Goal: Transaction & Acquisition: Purchase product/service

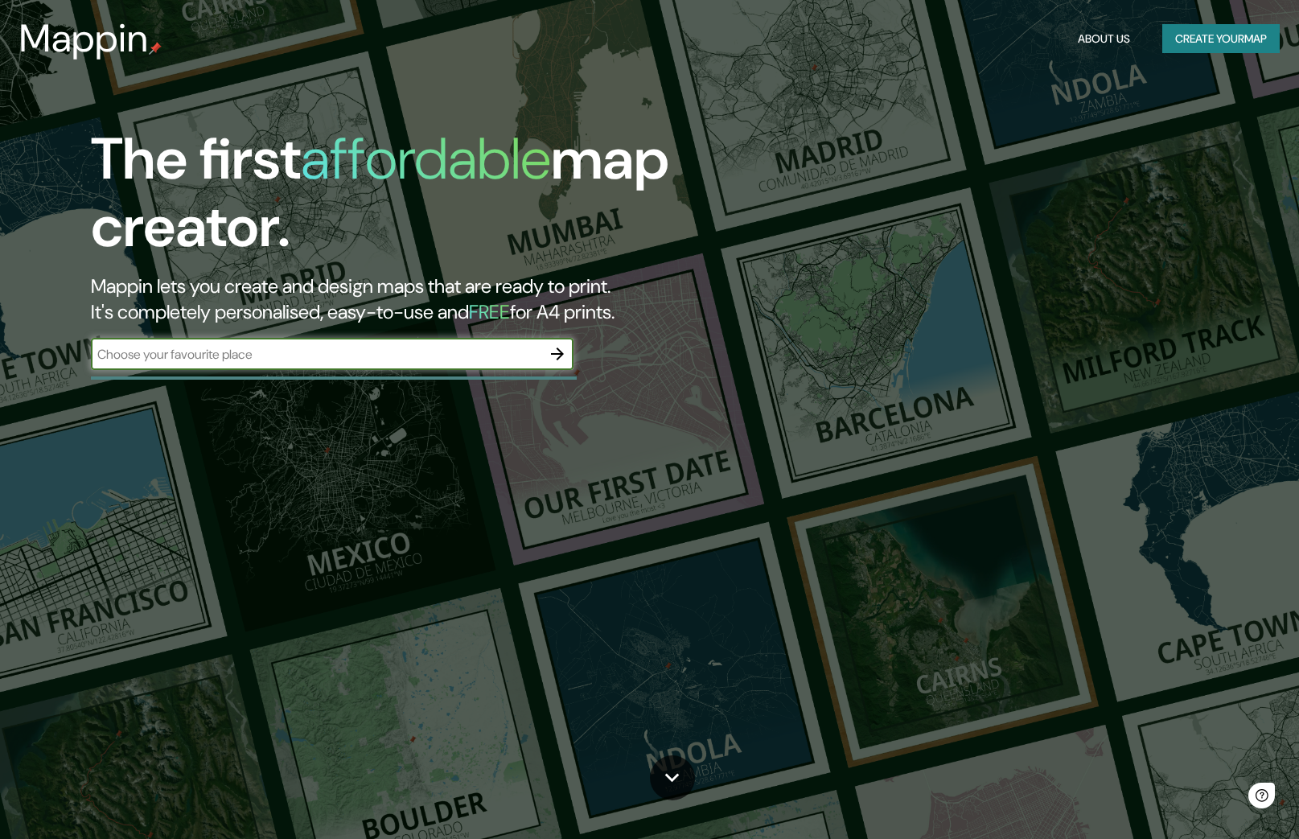
click at [355, 357] on input "text" at bounding box center [316, 354] width 451 height 19
type input "lima"
click at [226, 390] on div "The first affordable map creator. Mappin lets you create and design maps that a…" at bounding box center [649, 419] width 1299 height 839
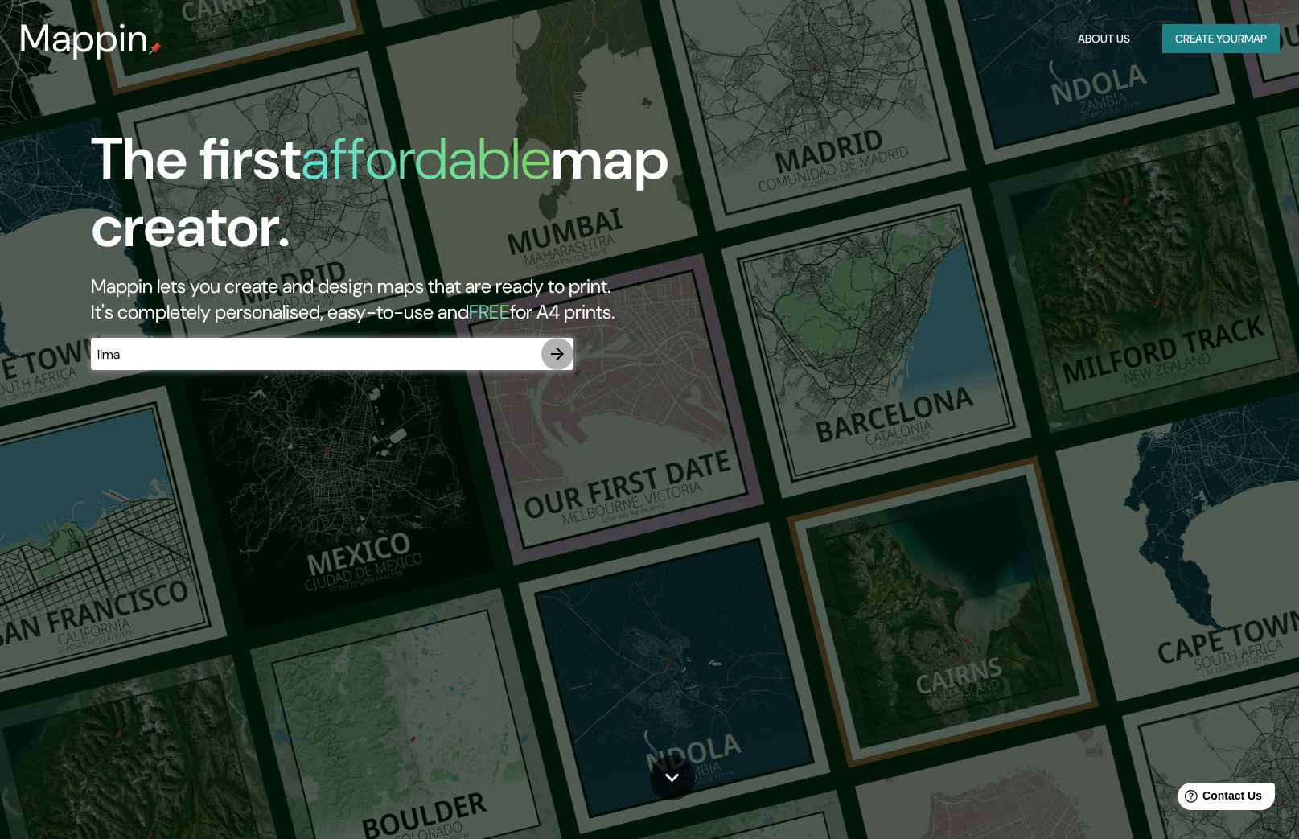
click at [567, 344] on button "button" at bounding box center [557, 354] width 32 height 32
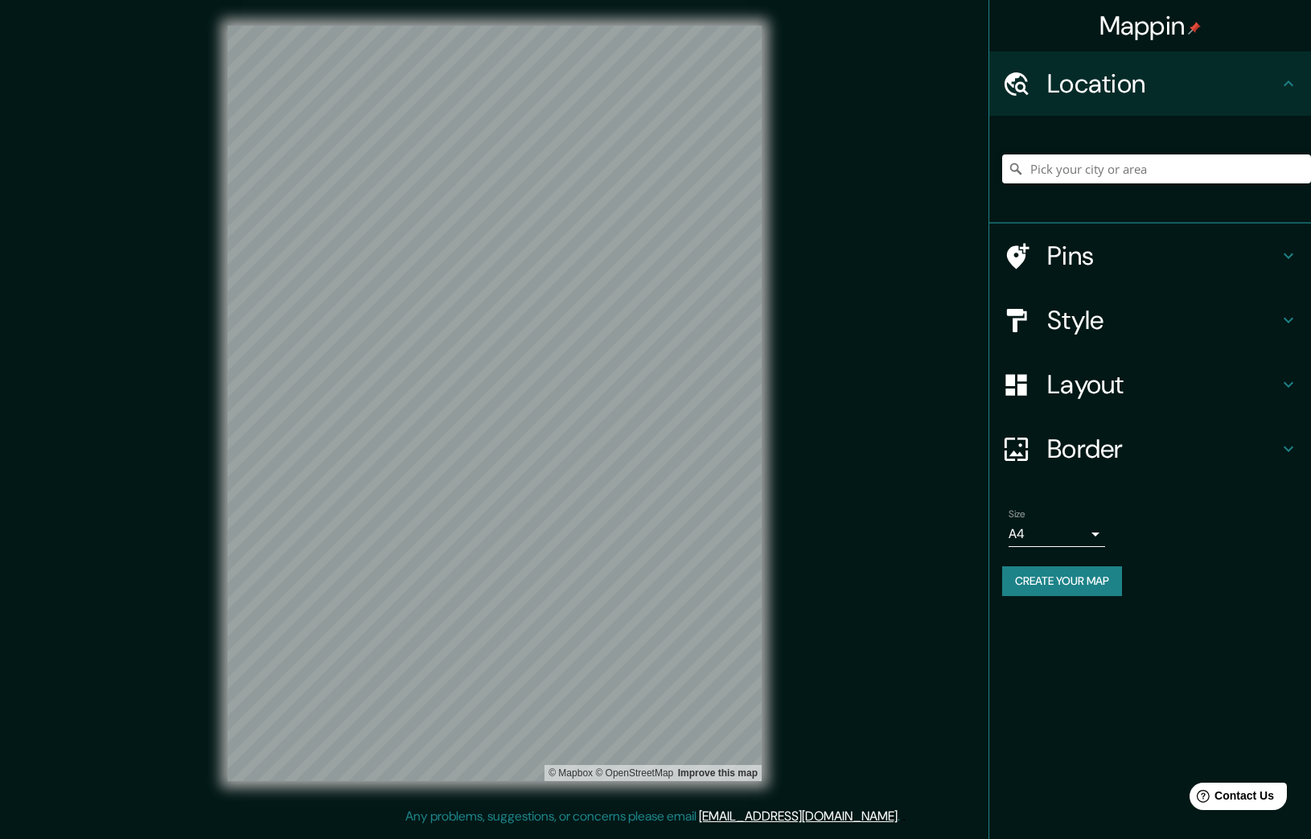
click at [771, 331] on div "© Mapbox © OpenStreetMap Improve this map" at bounding box center [495, 403] width 586 height 807
click at [1121, 396] on h4 "Layout" at bounding box center [1164, 384] width 232 height 32
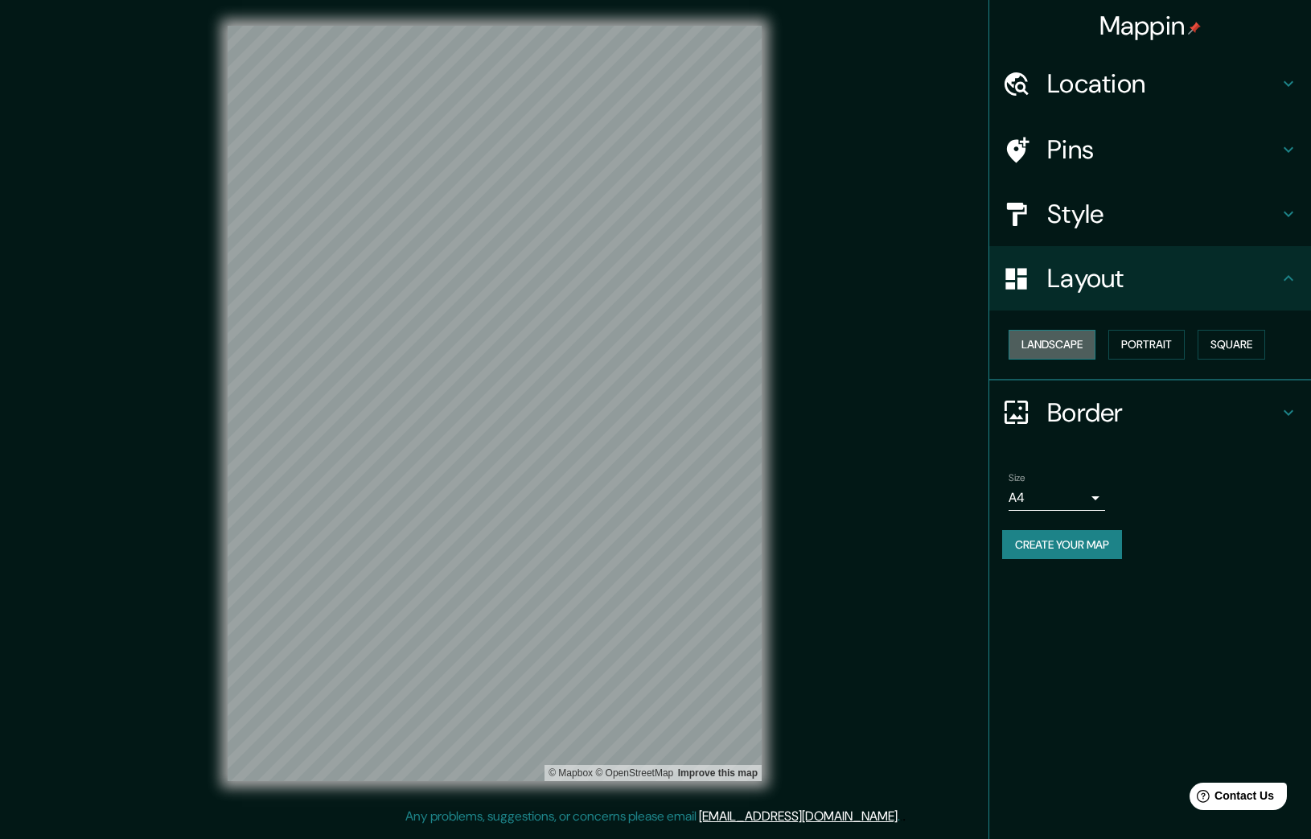
click at [1081, 347] on button "Landscape" at bounding box center [1052, 345] width 87 height 30
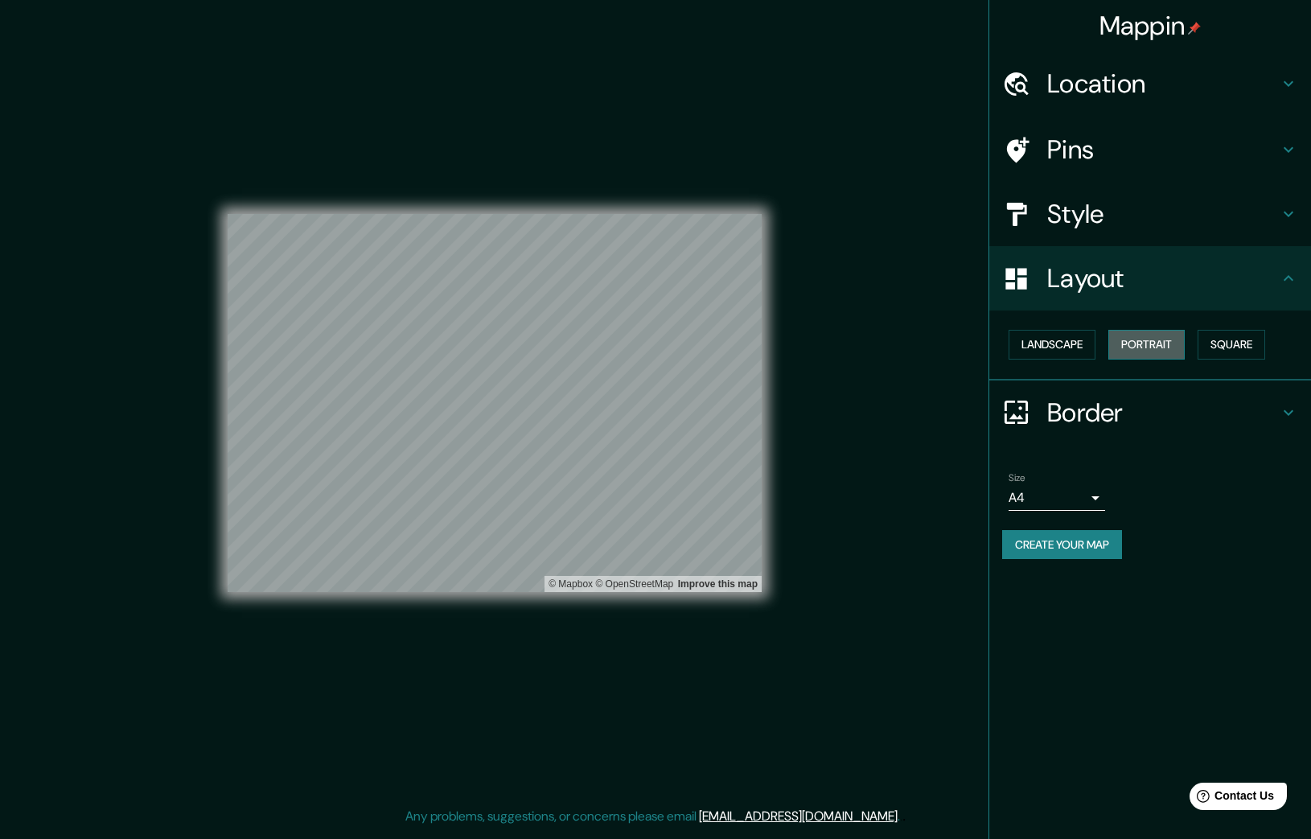
click at [1143, 340] on button "Portrait" at bounding box center [1147, 345] width 76 height 30
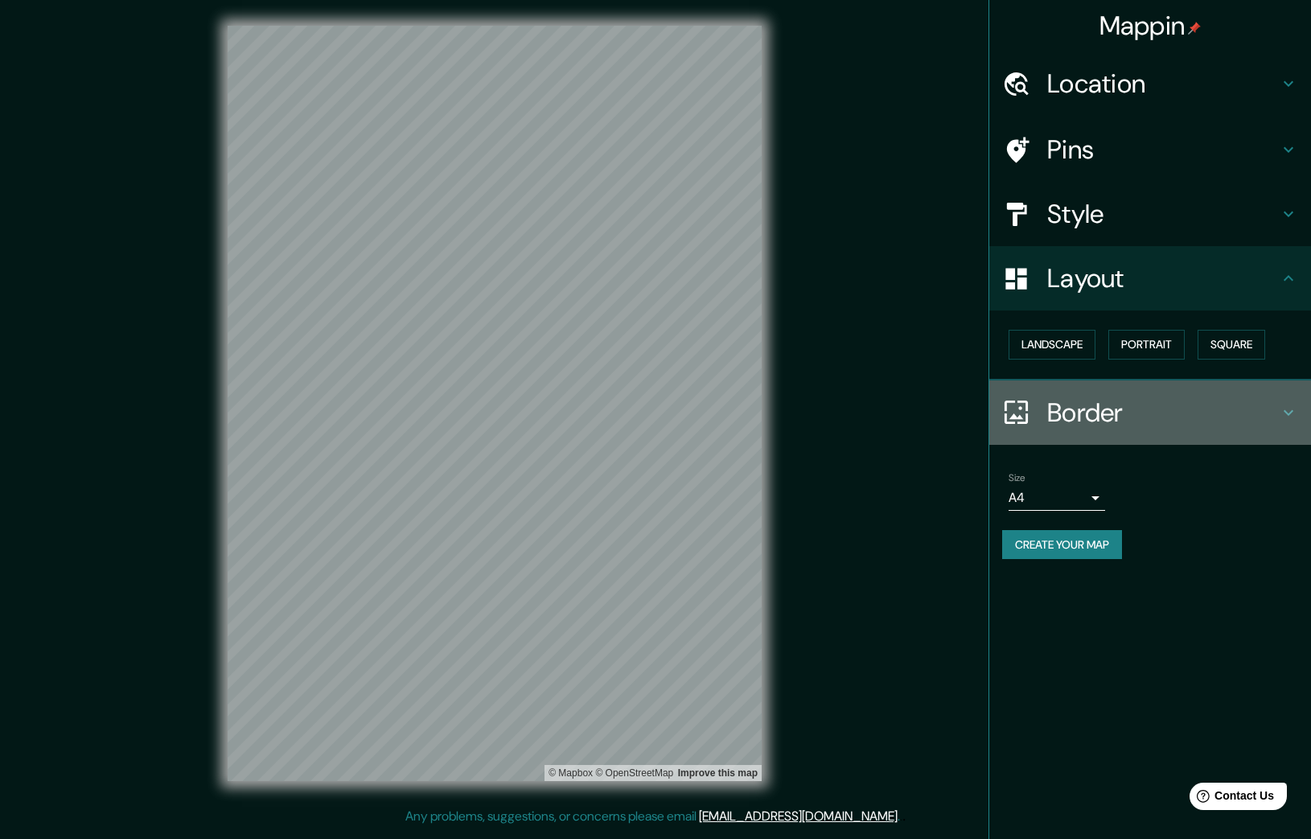
click at [1142, 408] on h4 "Border" at bounding box center [1164, 413] width 232 height 32
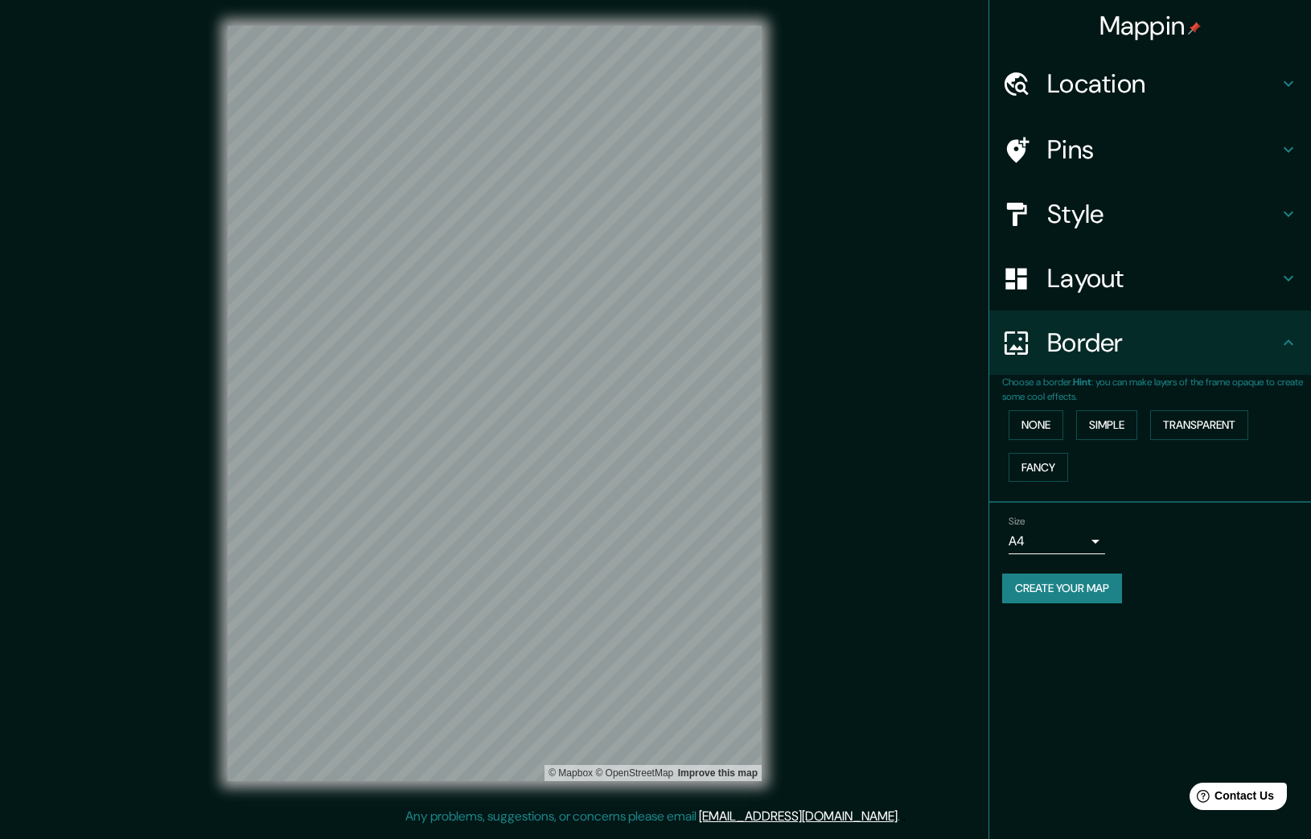
click at [1144, 355] on h4 "Border" at bounding box center [1164, 343] width 232 height 32
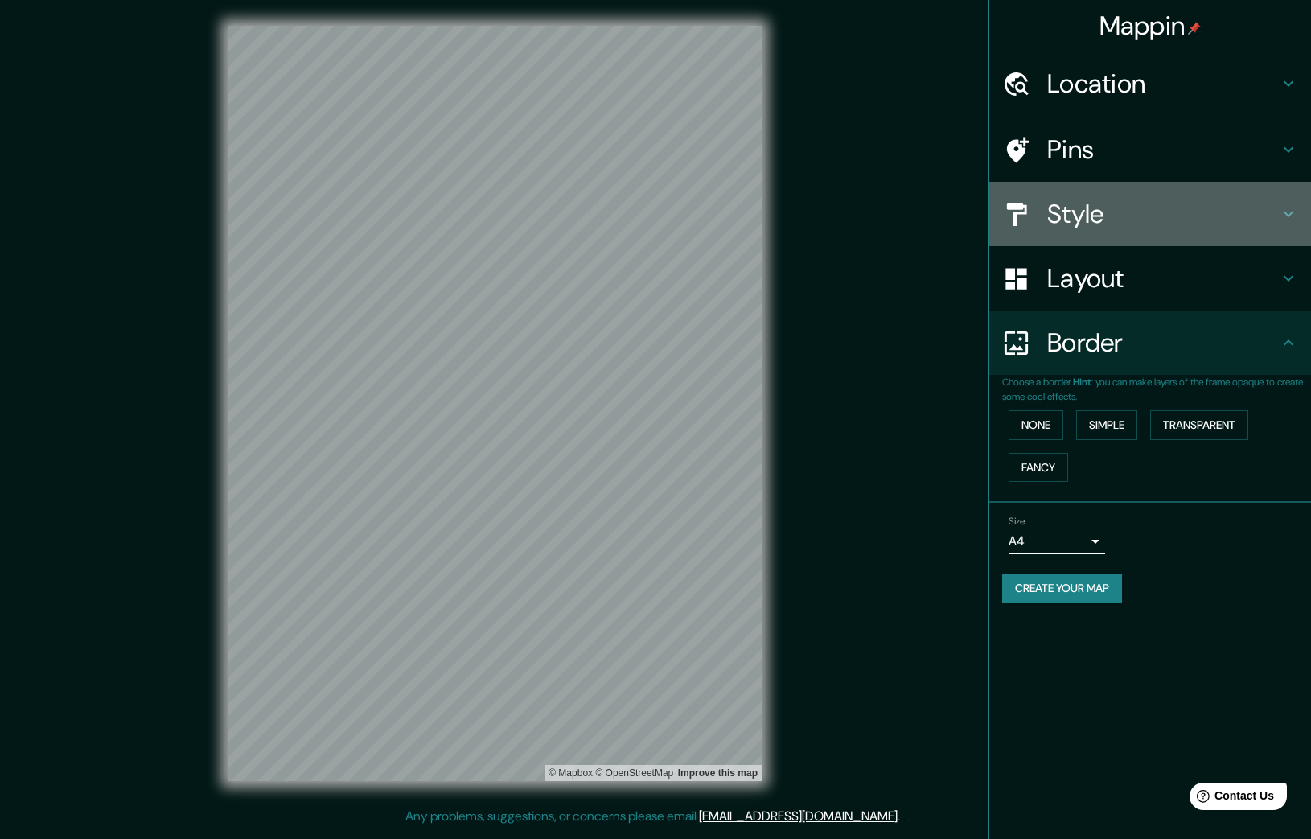
click at [1106, 202] on h4 "Style" at bounding box center [1164, 214] width 232 height 32
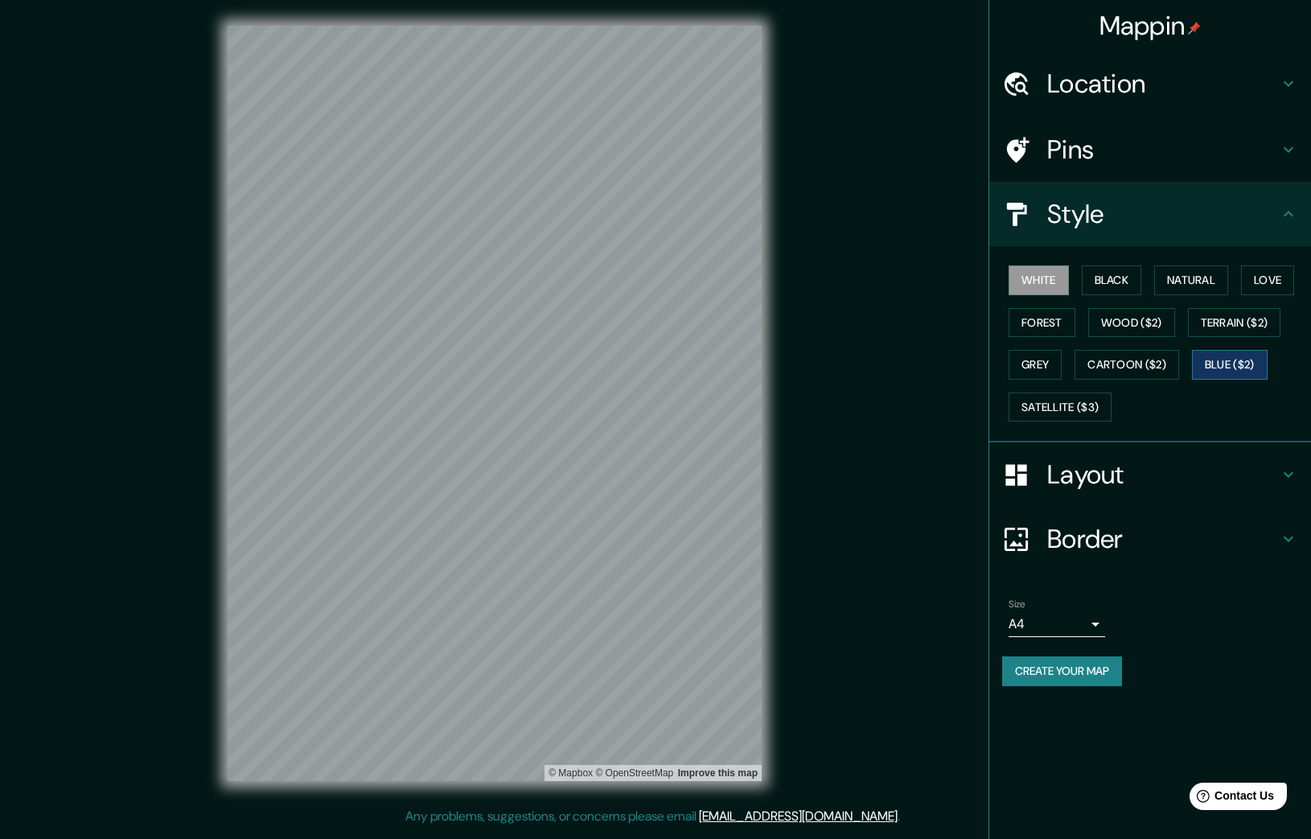
click at [1217, 362] on button "Blue ($2)" at bounding box center [1230, 365] width 76 height 30
click at [842, 200] on div "Mappin Location Pins Style White Black Natural Love Forest Wood ($2) Terrain ($…" at bounding box center [655, 416] width 1311 height 833
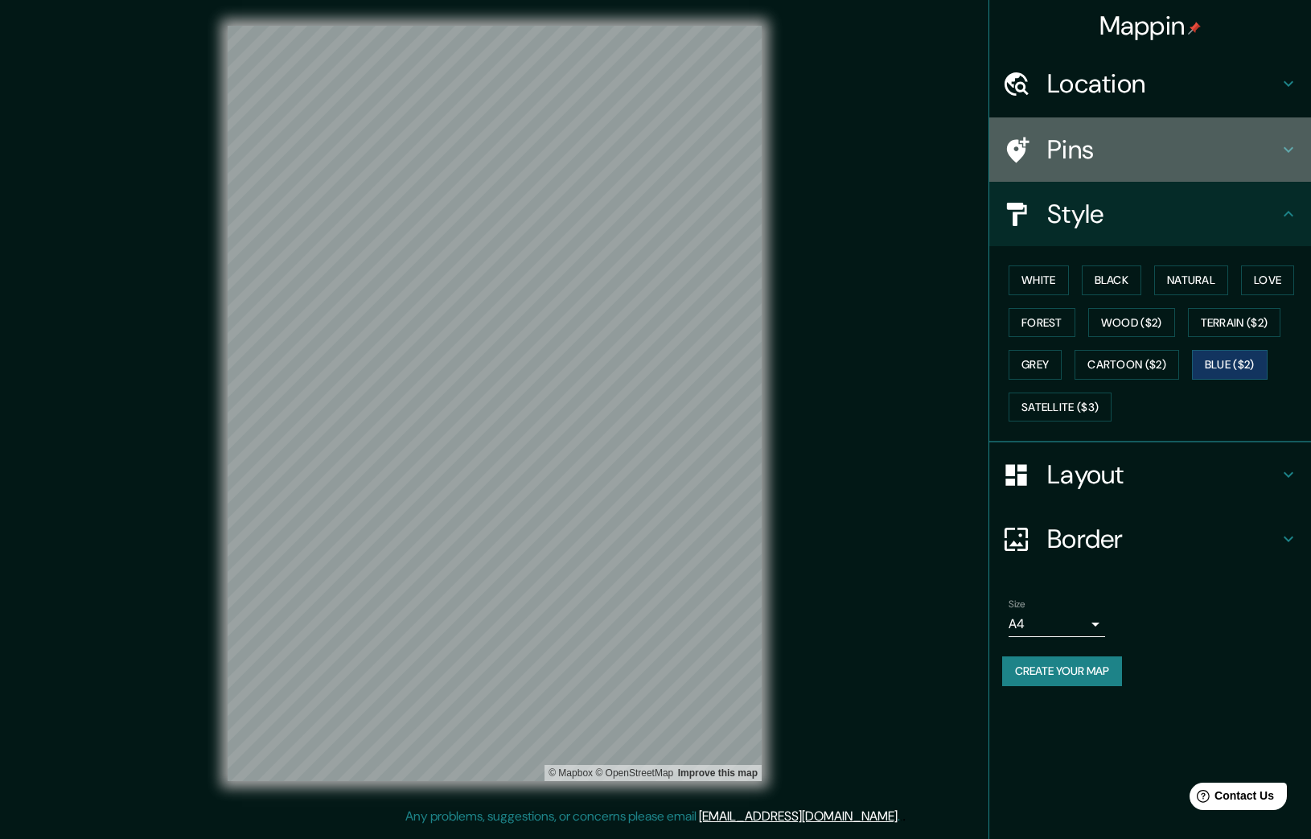
click at [1008, 170] on div "Pins" at bounding box center [1151, 149] width 322 height 64
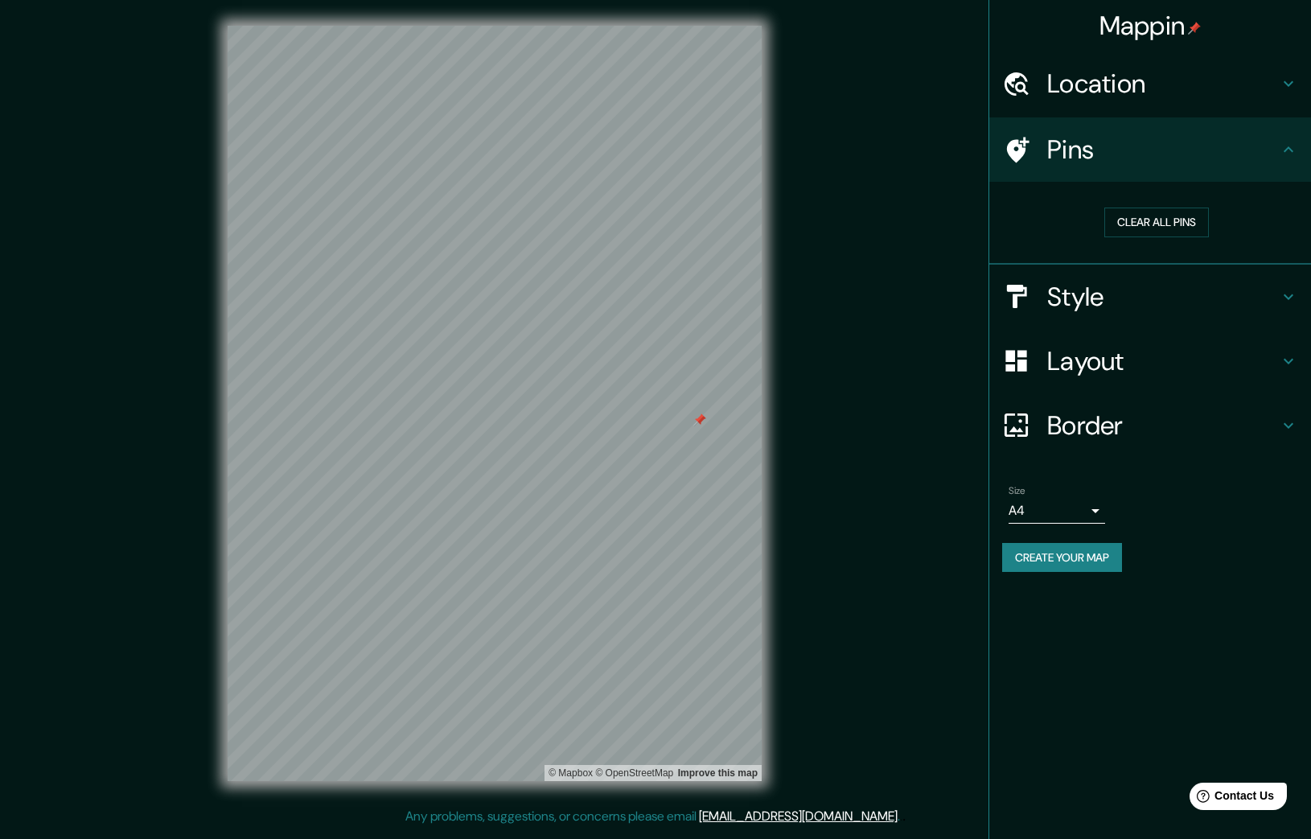
click at [860, 117] on div "Mappin Location Pins Clear all pins Style Layout Border Choose a border. Hint :…" at bounding box center [655, 416] width 1311 height 833
drag, startPoint x: 884, startPoint y: 198, endPoint x: 859, endPoint y: 185, distance: 28.1
click at [883, 196] on div "Mappin Location Pins Clear all pins Style Layout Border Choose a border. Hint :…" at bounding box center [655, 416] width 1311 height 833
